Goal: Task Accomplishment & Management: Complete application form

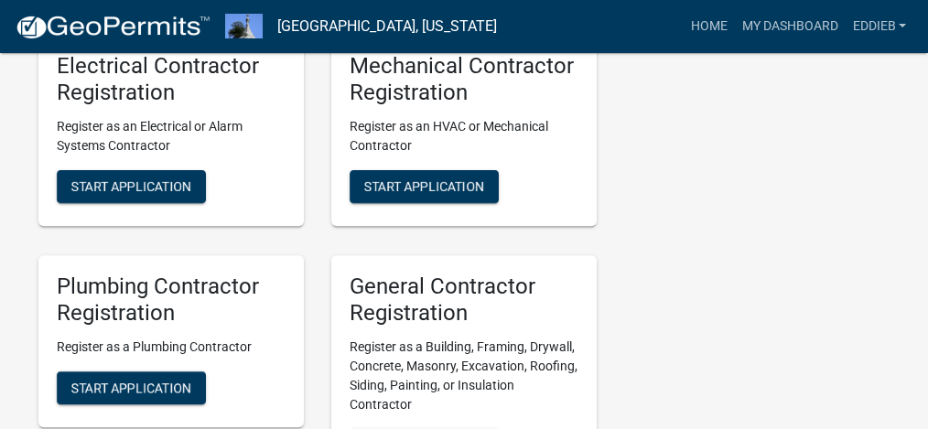
scroll to position [778, 0]
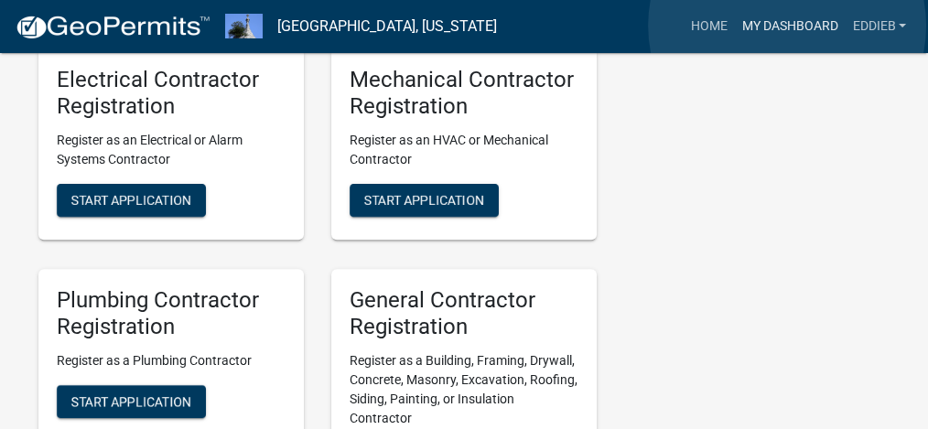
click at [787, 27] on link "My Dashboard" at bounding box center [789, 26] width 111 height 35
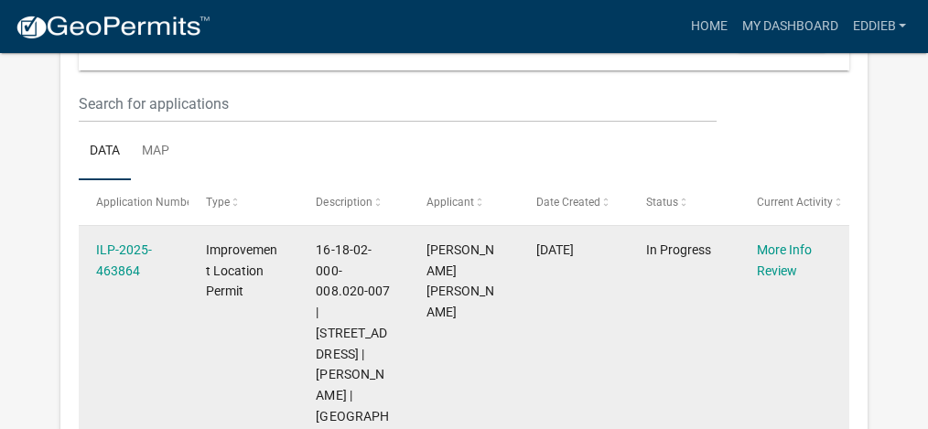
scroll to position [197, 0]
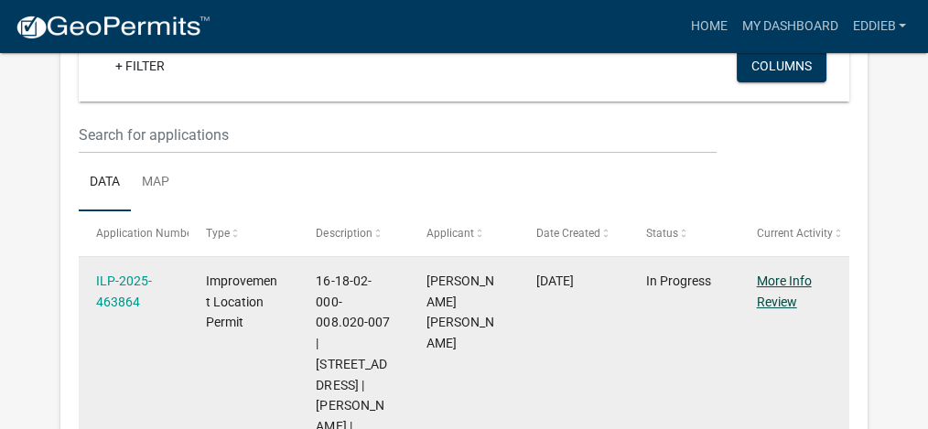
click at [783, 282] on link "More Info Review" at bounding box center [784, 292] width 55 height 36
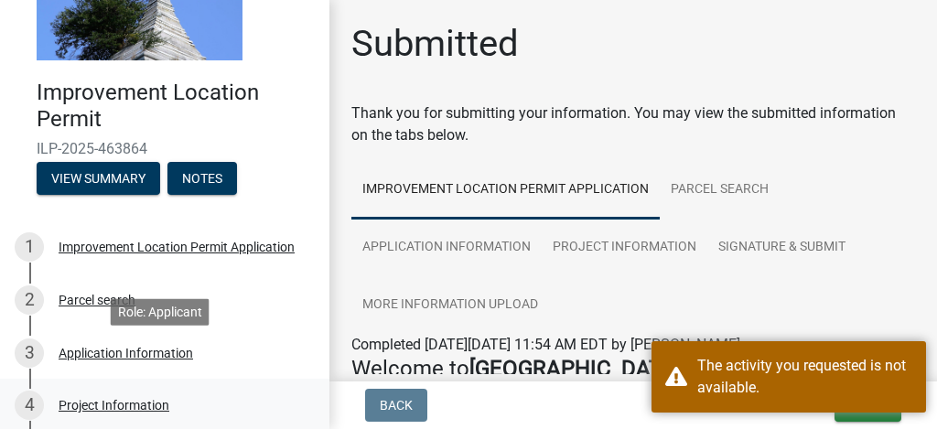
scroll to position [243, 0]
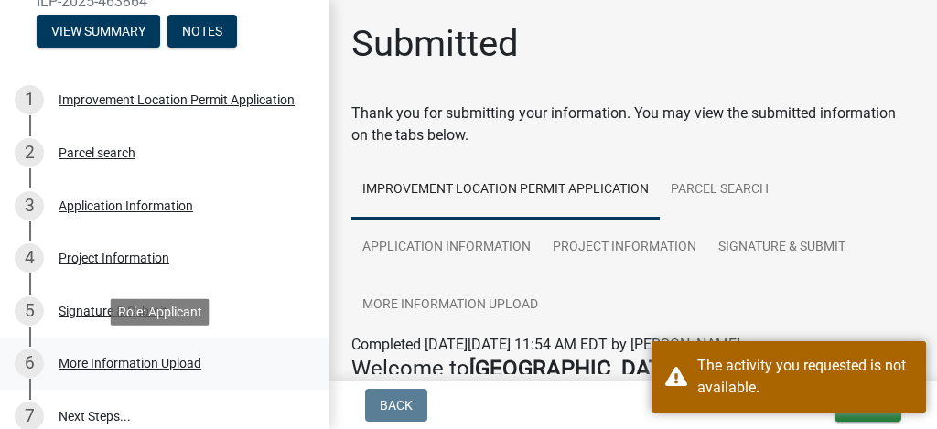
click at [117, 364] on div "More Information Upload" at bounding box center [130, 363] width 143 height 13
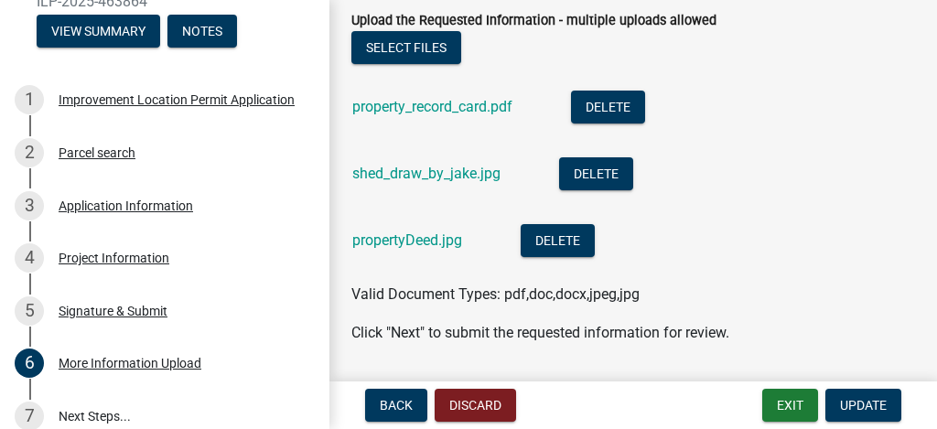
scroll to position [197, 0]
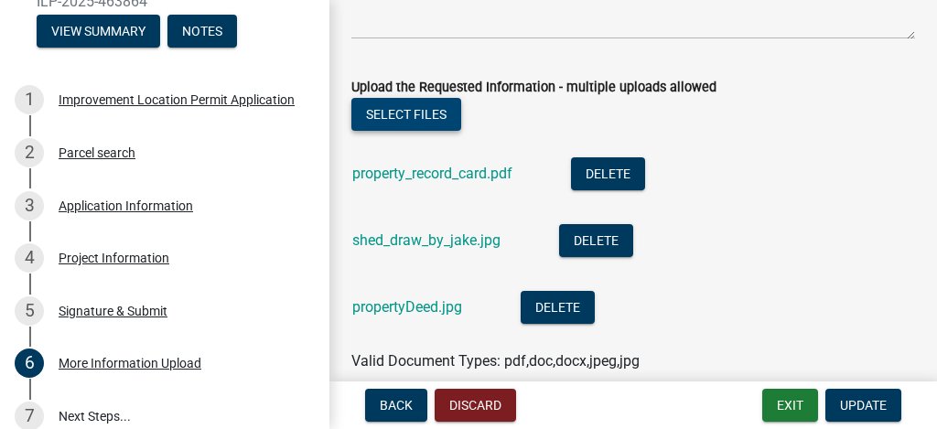
click at [389, 113] on button "Select files" at bounding box center [406, 114] width 110 height 33
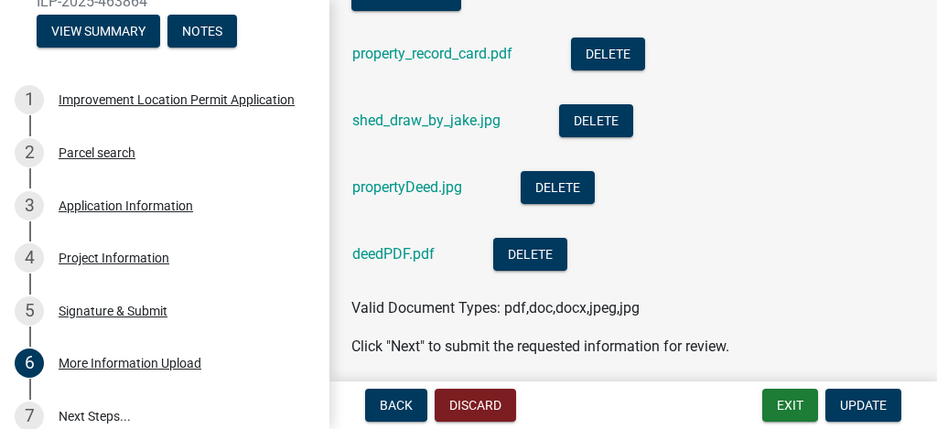
scroll to position [380, 0]
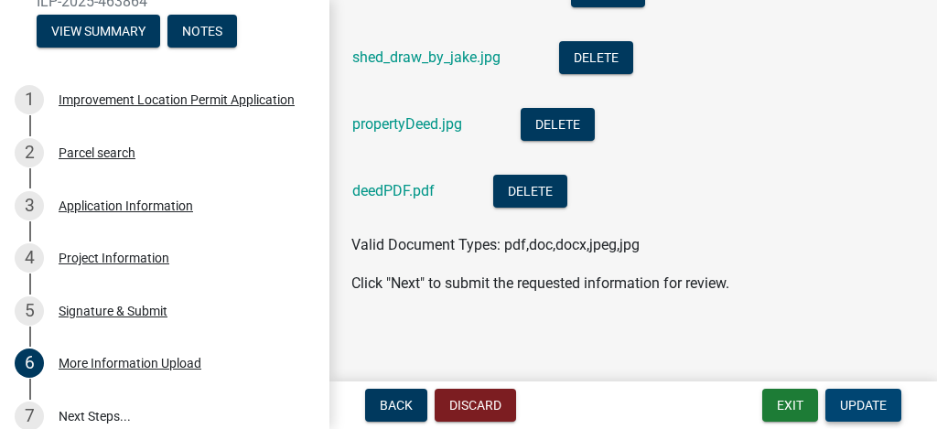
click at [875, 406] on span "Update" at bounding box center [863, 405] width 47 height 15
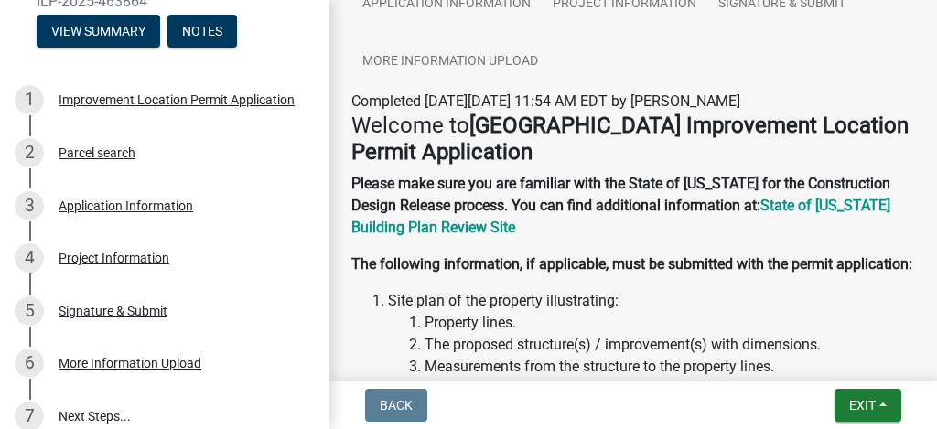
scroll to position [366, 0]
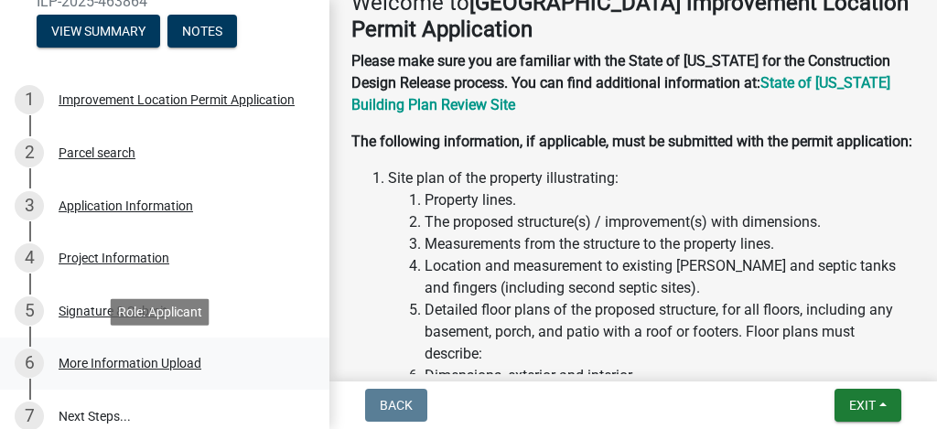
click at [137, 365] on div "More Information Upload" at bounding box center [130, 363] width 143 height 13
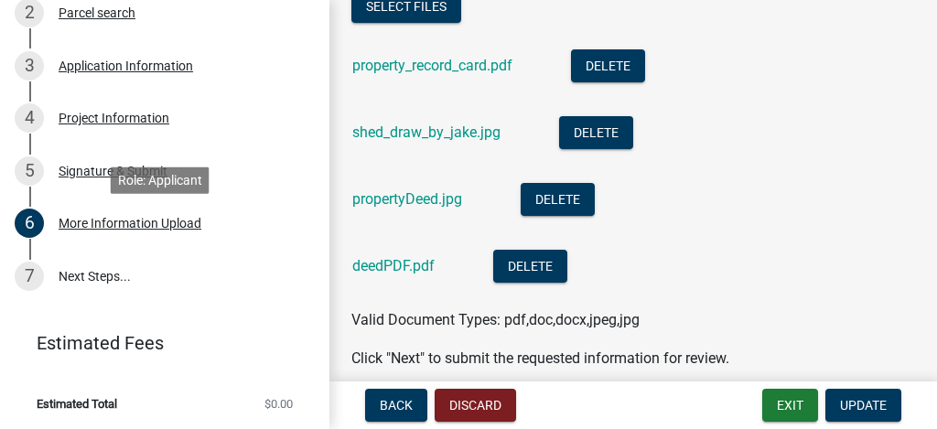
scroll to position [385, 0]
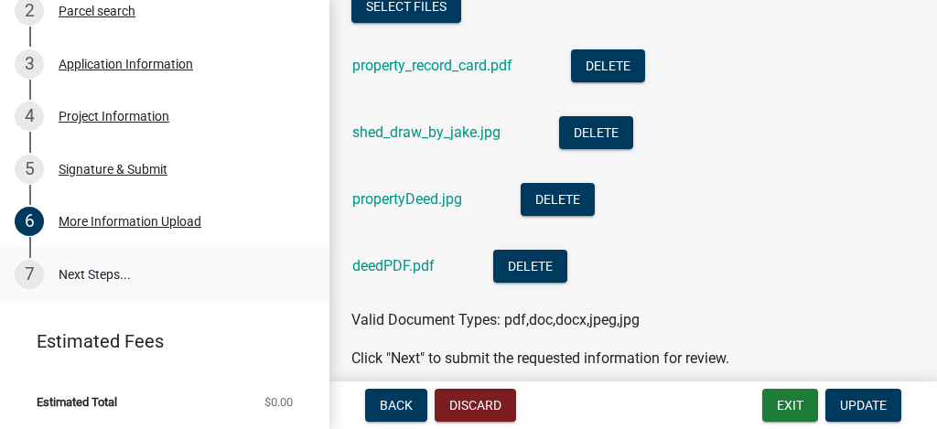
click at [91, 274] on link "7 Next Steps..." at bounding box center [164, 274] width 329 height 53
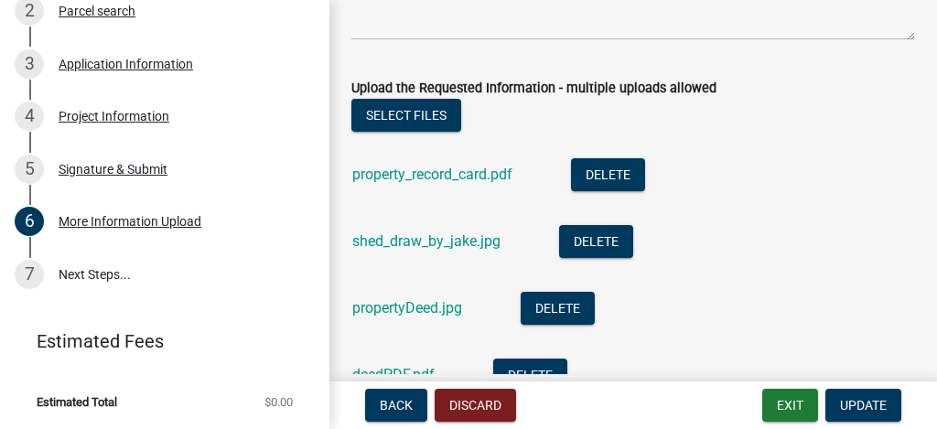
scroll to position [122, 0]
